Goal: Task Accomplishment & Management: Use online tool/utility

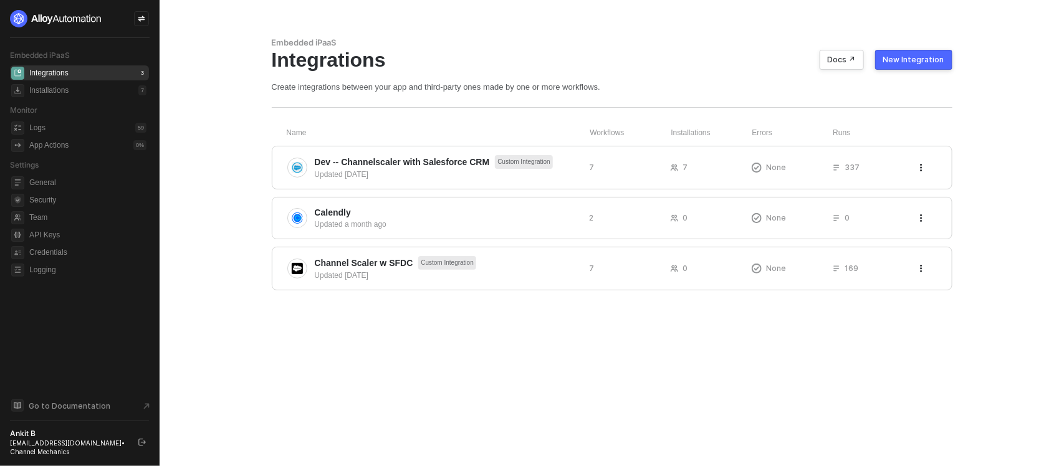
click at [405, 140] on div "Name Workflows Installations Errors Runs Dev -- Channelscaler with Salesforce C…" at bounding box center [612, 209] width 681 height 163
click at [359, 185] on div "Dev -- Channelscaler with Salesforce CRM Custom Integration Updated 16 days ago…" at bounding box center [612, 168] width 681 height 44
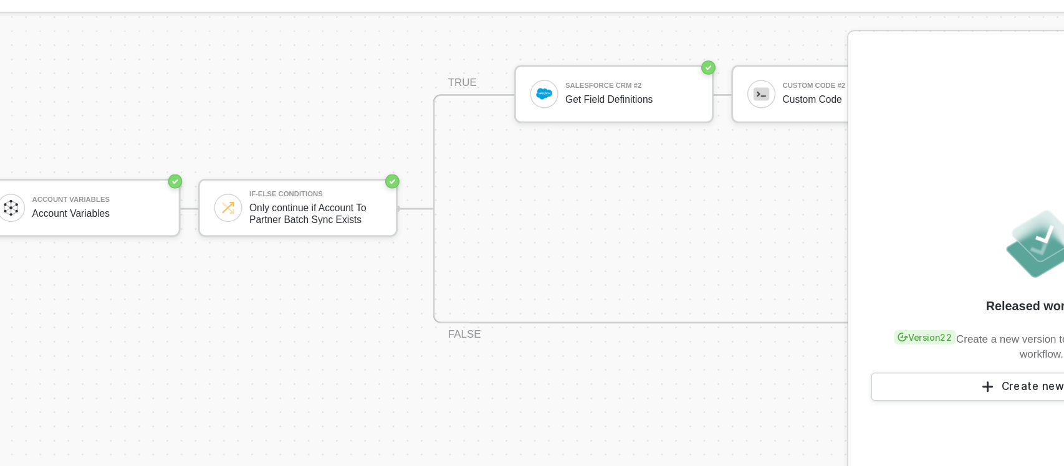
scroll to position [718, 0]
drag, startPoint x: 464, startPoint y: 157, endPoint x: 378, endPoint y: 137, distance: 88.3
click at [378, 137] on div "TRIGGER Channelscaler Trigger workflow when create a new event Account Variable…" at bounding box center [981, 199] width 1963 height 1713
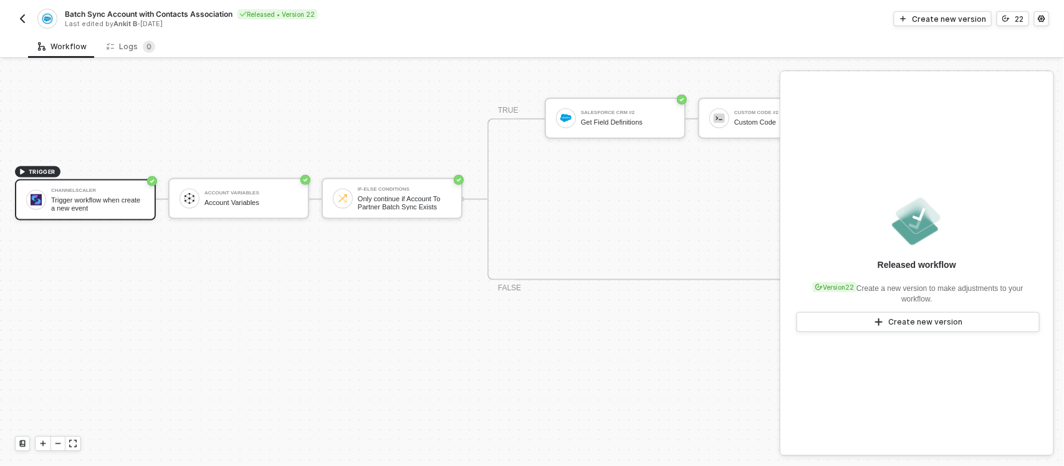
click at [24, 19] on img "button" at bounding box center [22, 19] width 10 height 10
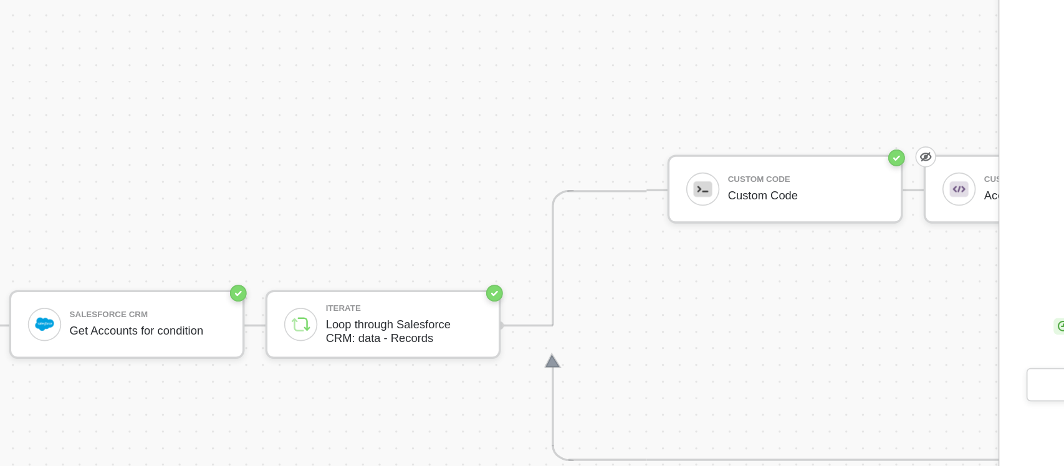
scroll to position [550, 657]
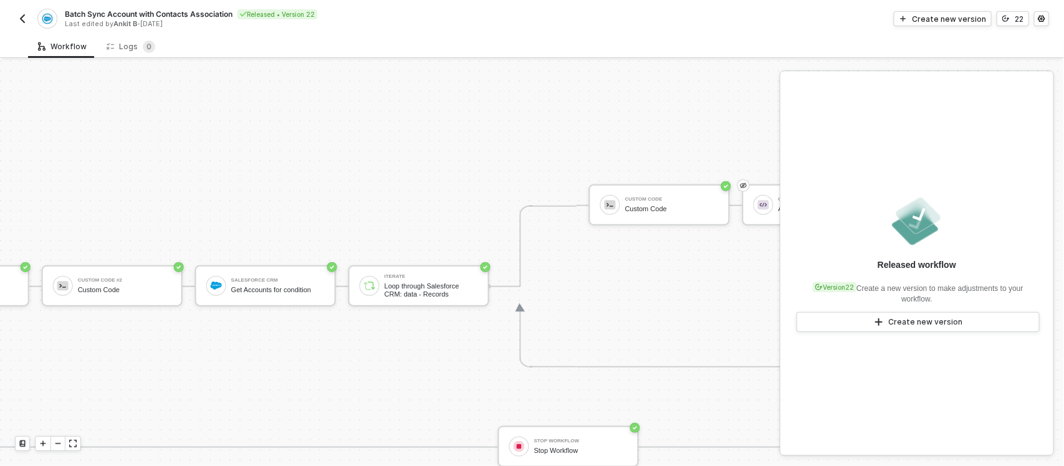
click at [456, 178] on div "TRIGGER Channelscaler Trigger workflow when create a new event Account Variable…" at bounding box center [390, 263] width 780 height 406
click at [47, 443] on icon "icon-play" at bounding box center [42, 443] width 7 height 7
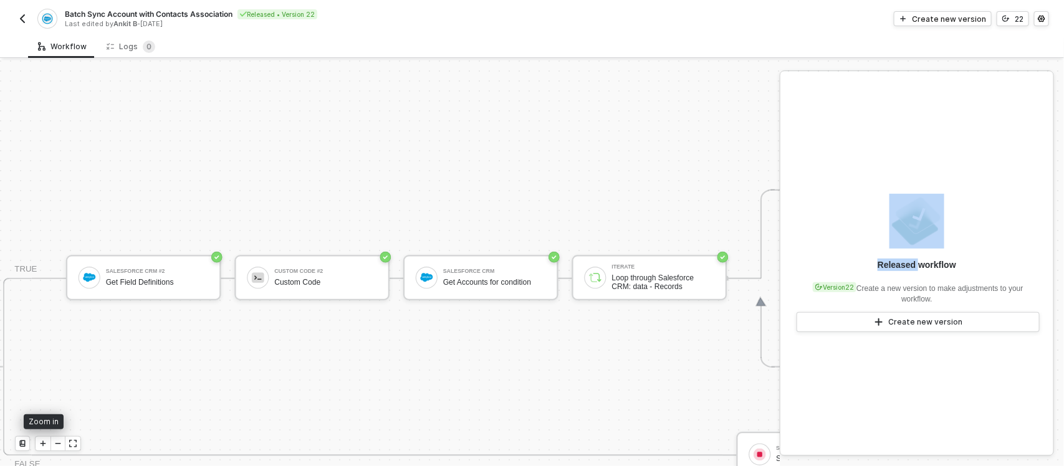
click at [47, 443] on icon "icon-play" at bounding box center [42, 443] width 7 height 7
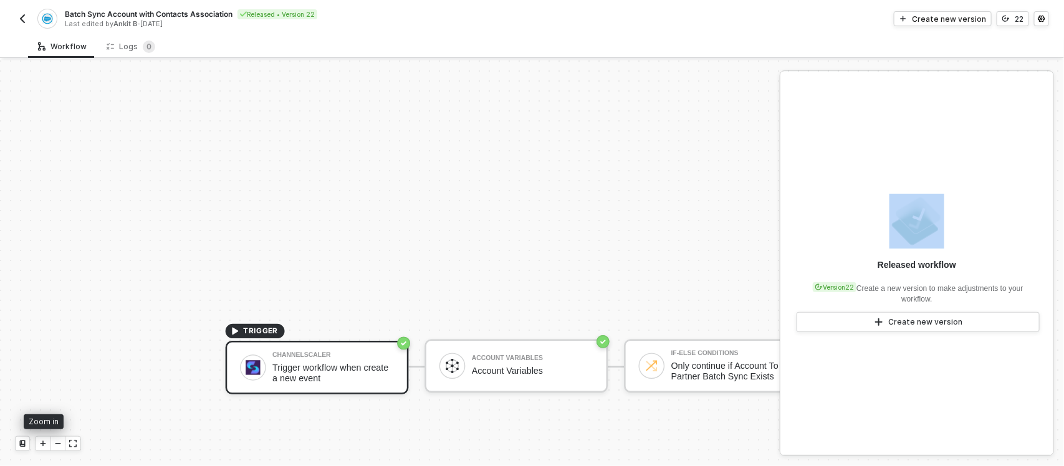
click at [47, 443] on icon "icon-play" at bounding box center [42, 443] width 7 height 7
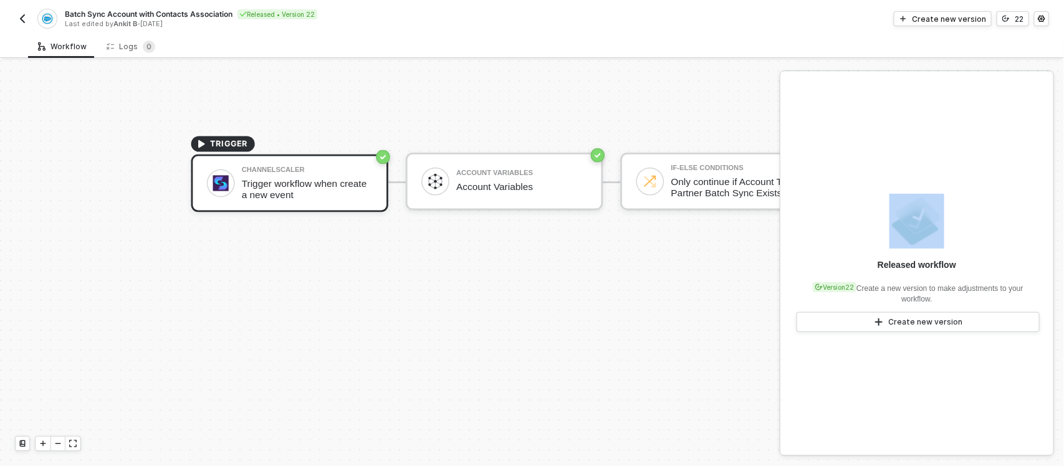
scroll to position [736, 820]
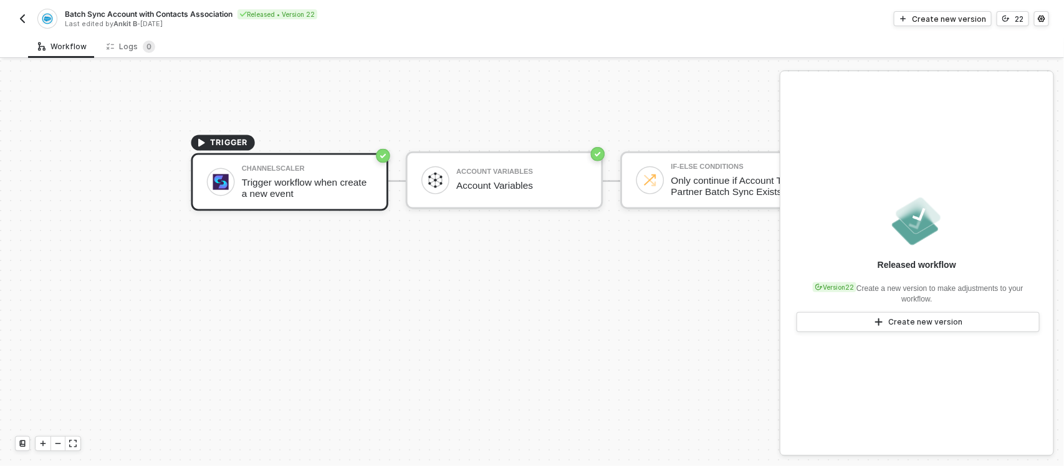
drag, startPoint x: 360, startPoint y: 322, endPoint x: 272, endPoint y: 321, distance: 87.9
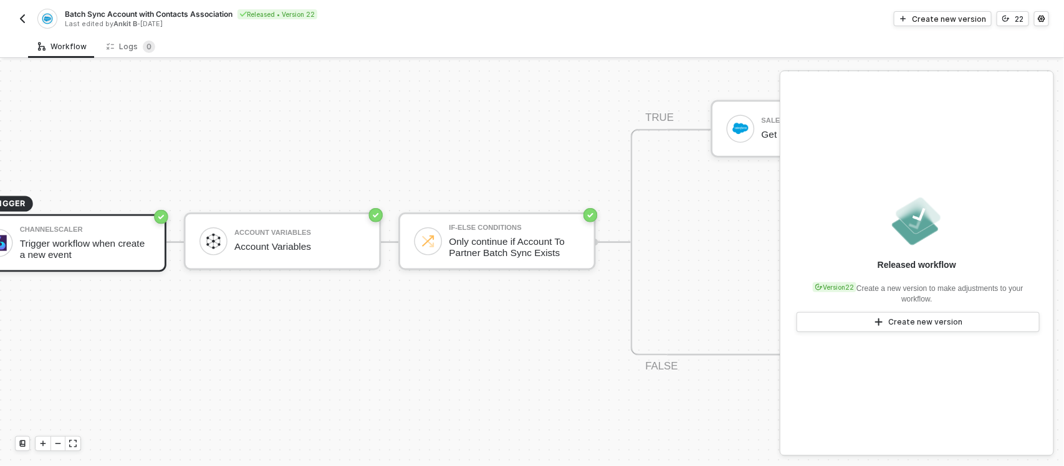
scroll to position [675, 1043]
